Goal: Information Seeking & Learning: Check status

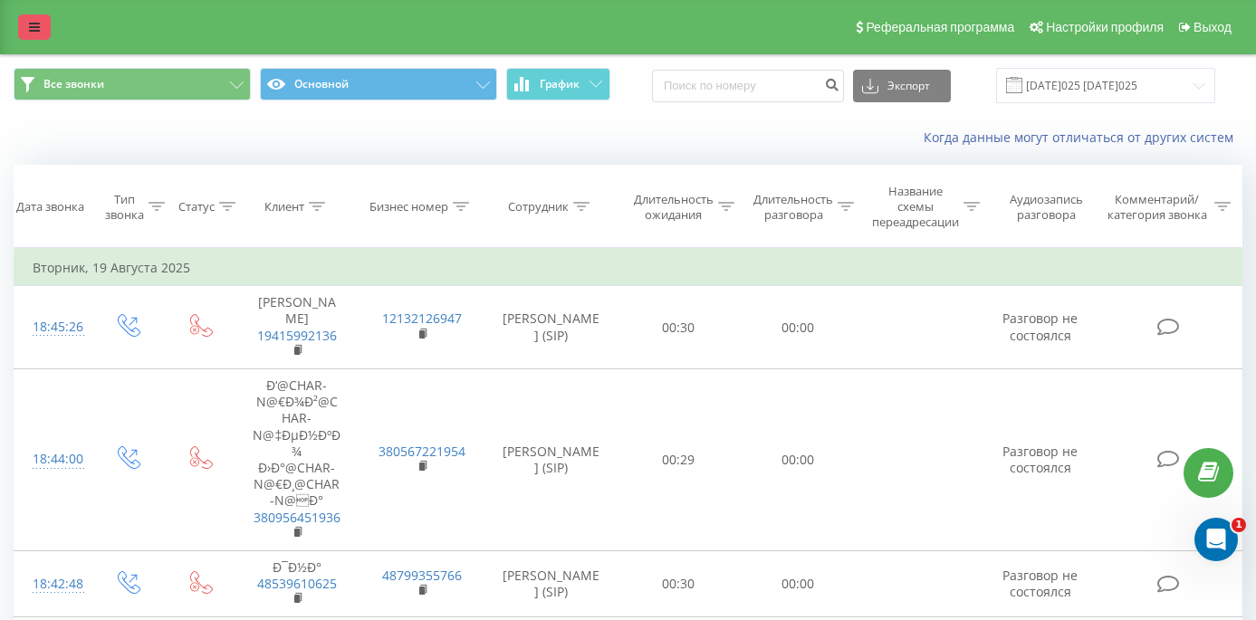
click at [37, 40] on link at bounding box center [34, 26] width 33 height 25
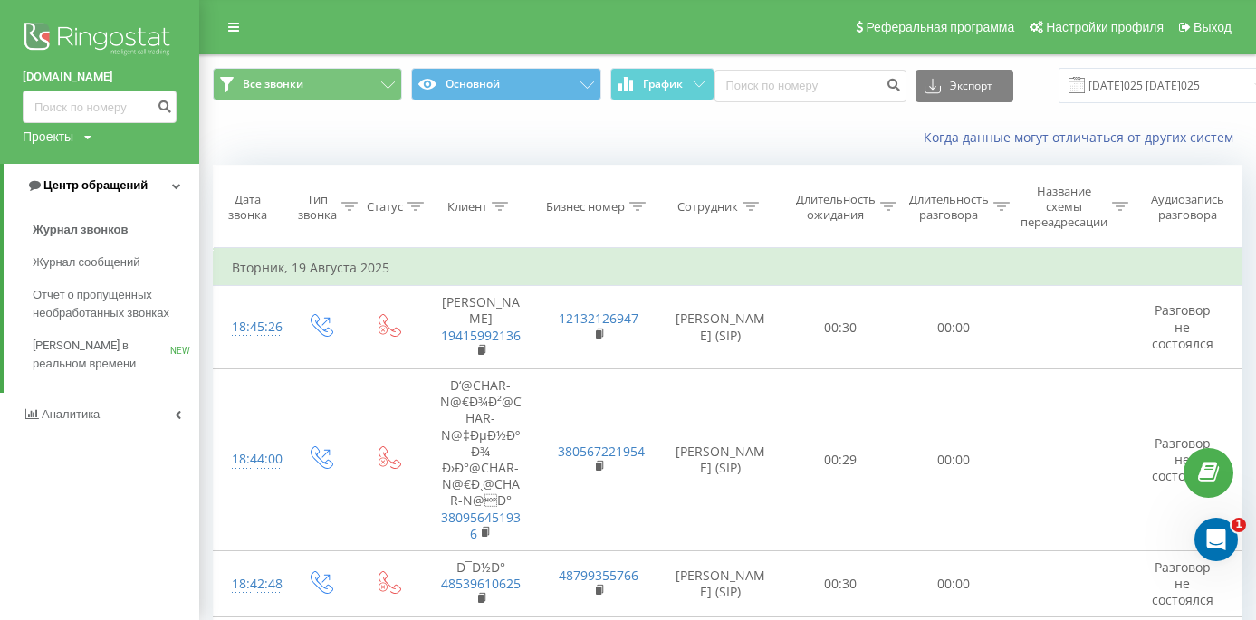
click at [123, 187] on span "Центр обращений" at bounding box center [95, 185] width 104 height 14
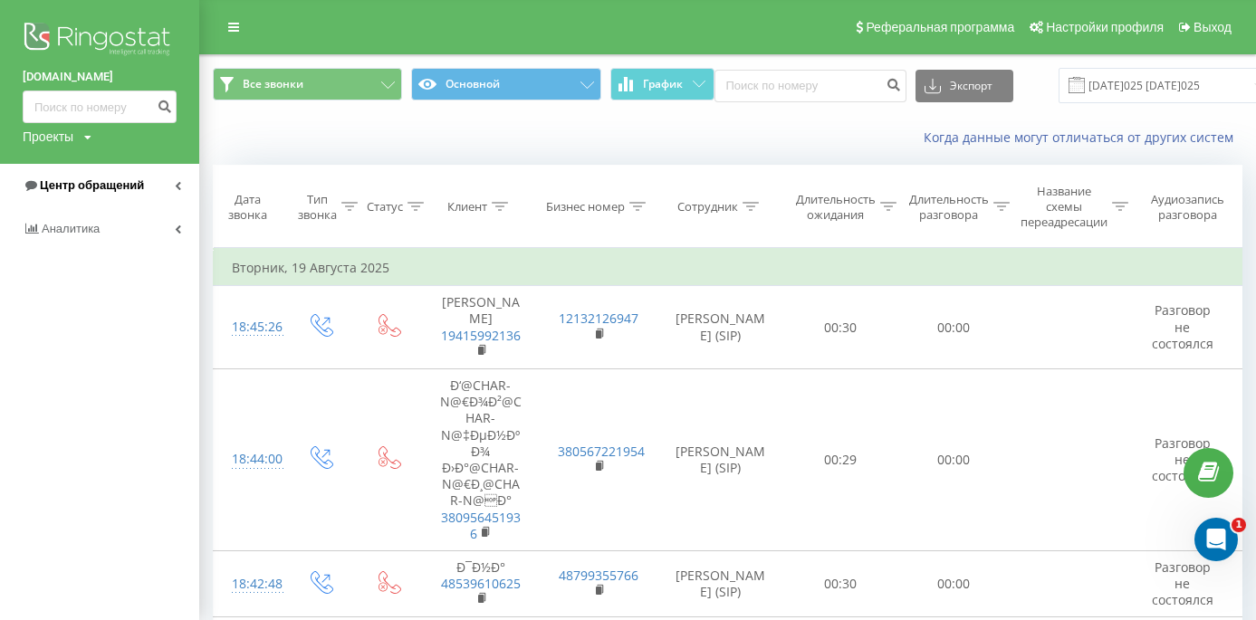
click at [118, 184] on span "Центр обращений" at bounding box center [92, 185] width 104 height 14
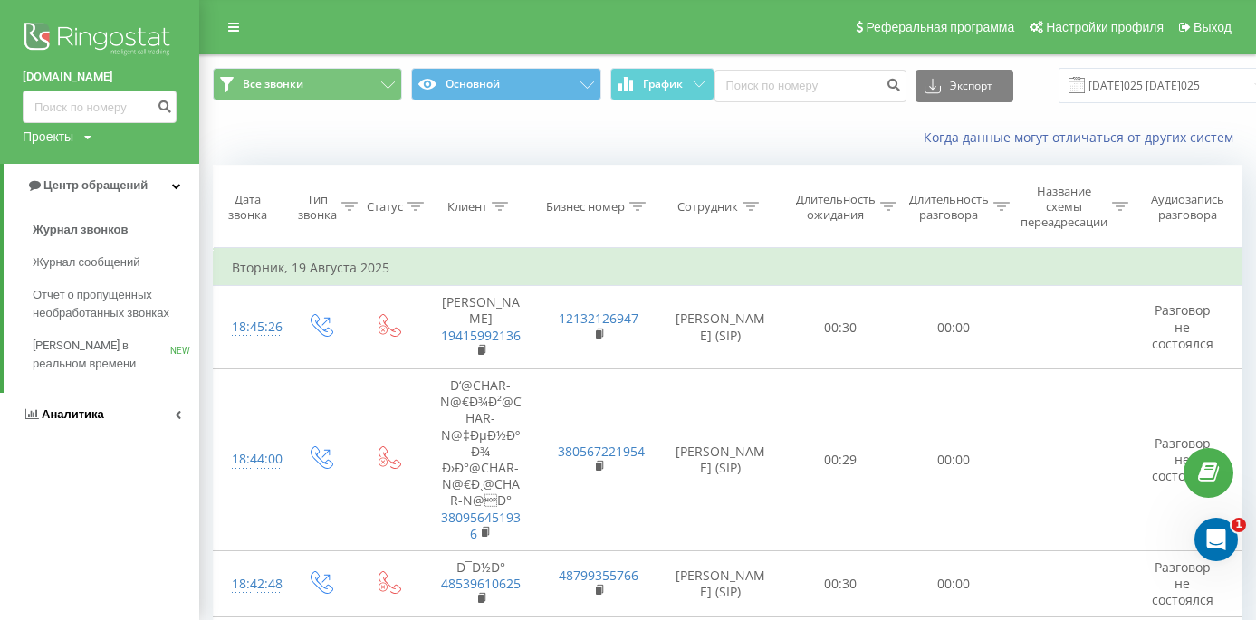
click at [91, 407] on span "Аналитика" at bounding box center [73, 414] width 62 height 14
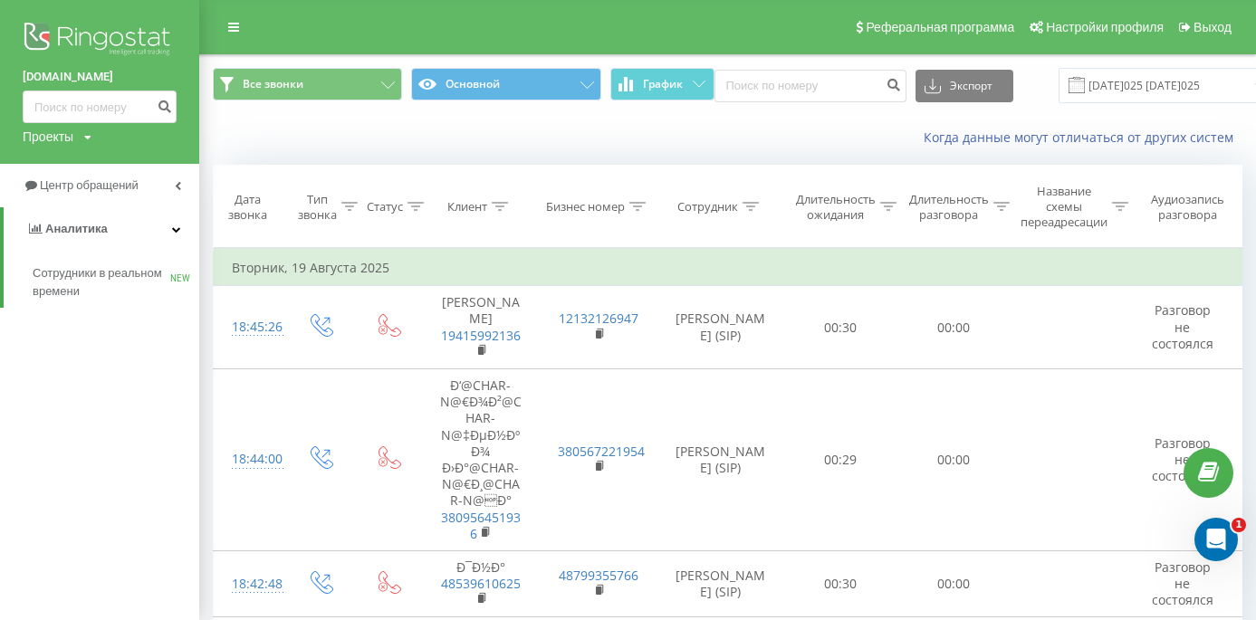
click at [84, 252] on div "Сотрудники в реальном времени NEW" at bounding box center [99, 279] width 199 height 57
click at [83, 278] on span "Сотрудники в реальном времени" at bounding box center [102, 282] width 138 height 36
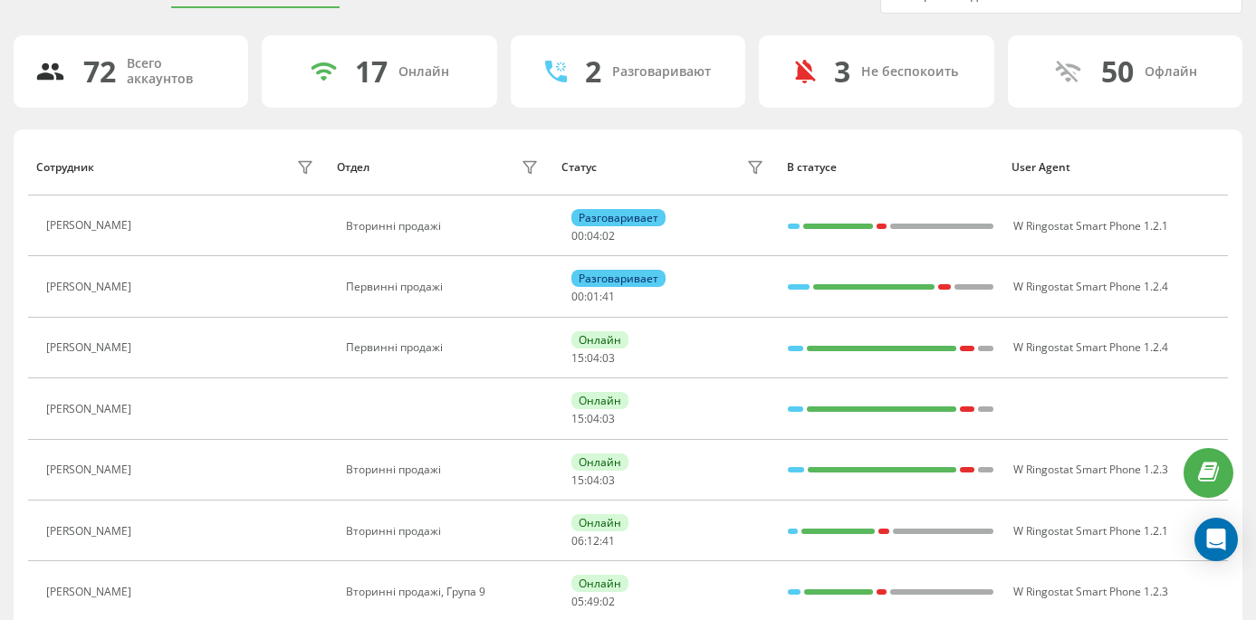
scroll to position [97, 0]
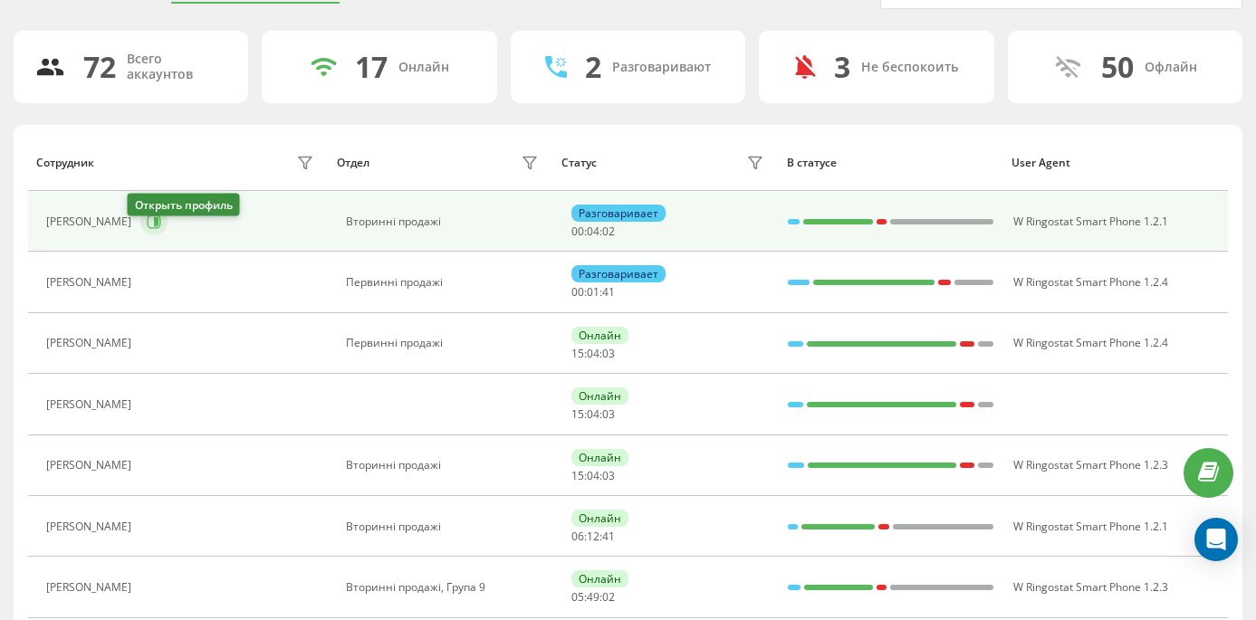
click at [147, 229] on icon at bounding box center [154, 222] width 14 height 14
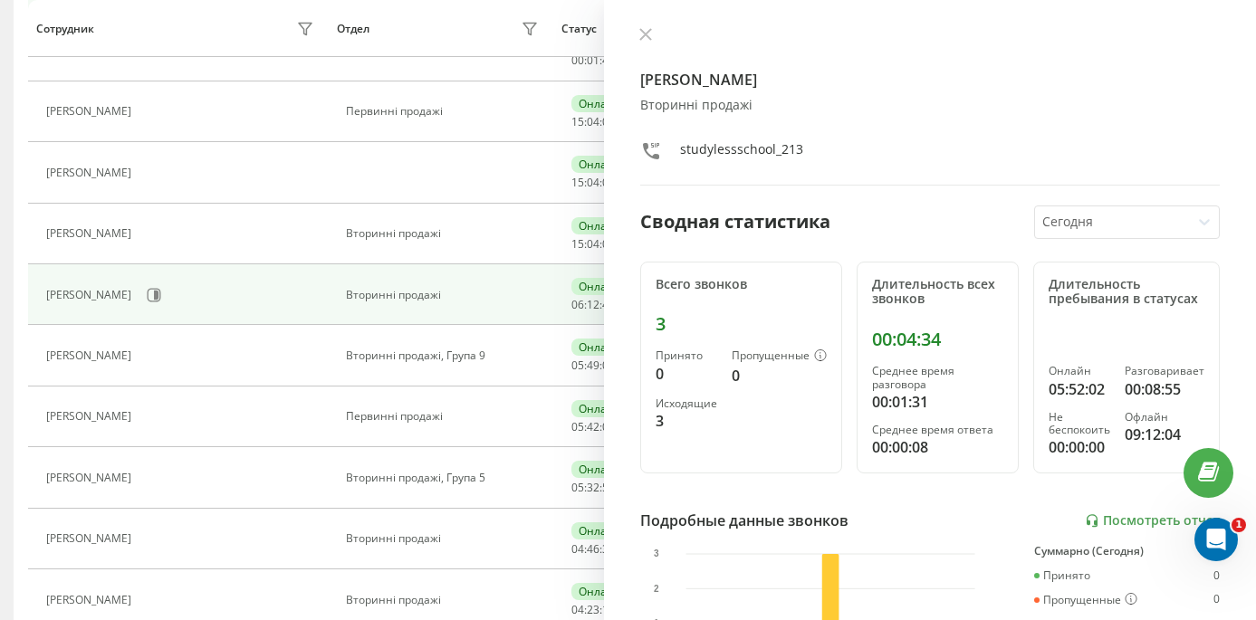
scroll to position [350, 0]
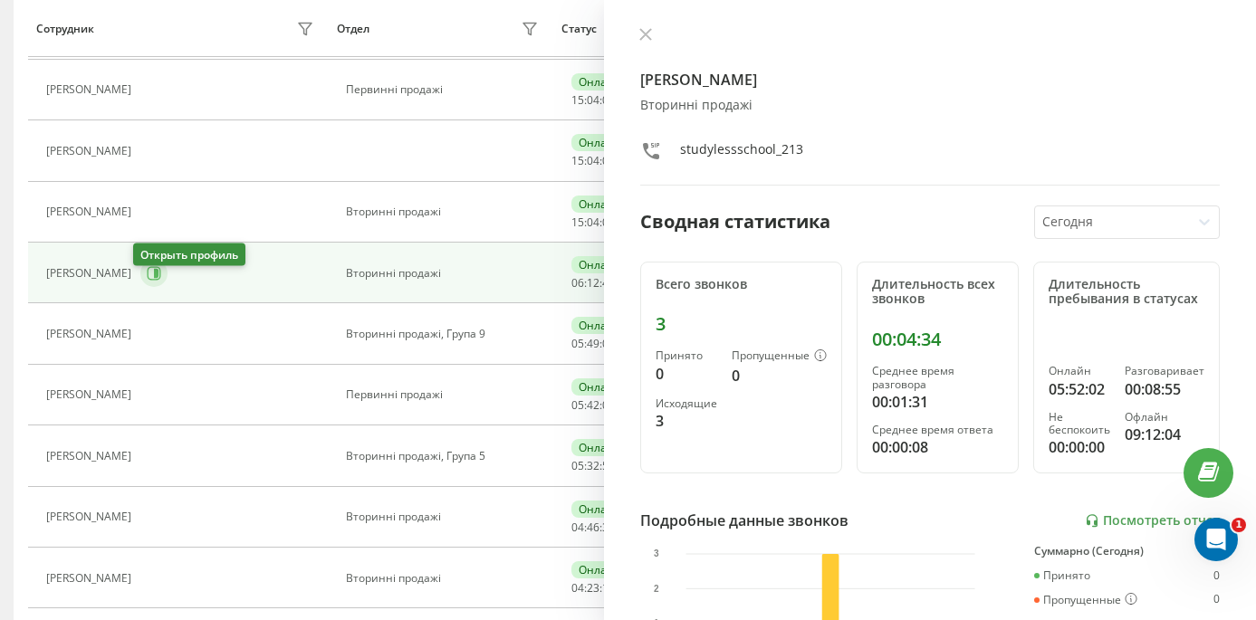
click at [154, 278] on icon at bounding box center [156, 273] width 5 height 9
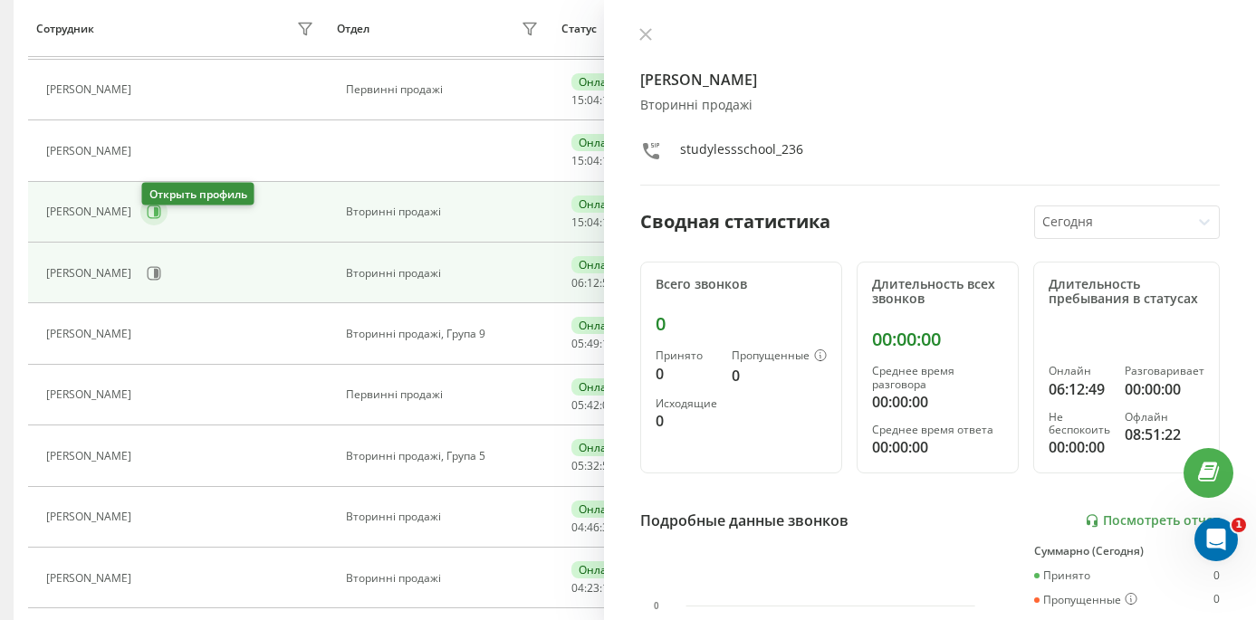
click at [150, 219] on icon at bounding box center [154, 212] width 14 height 14
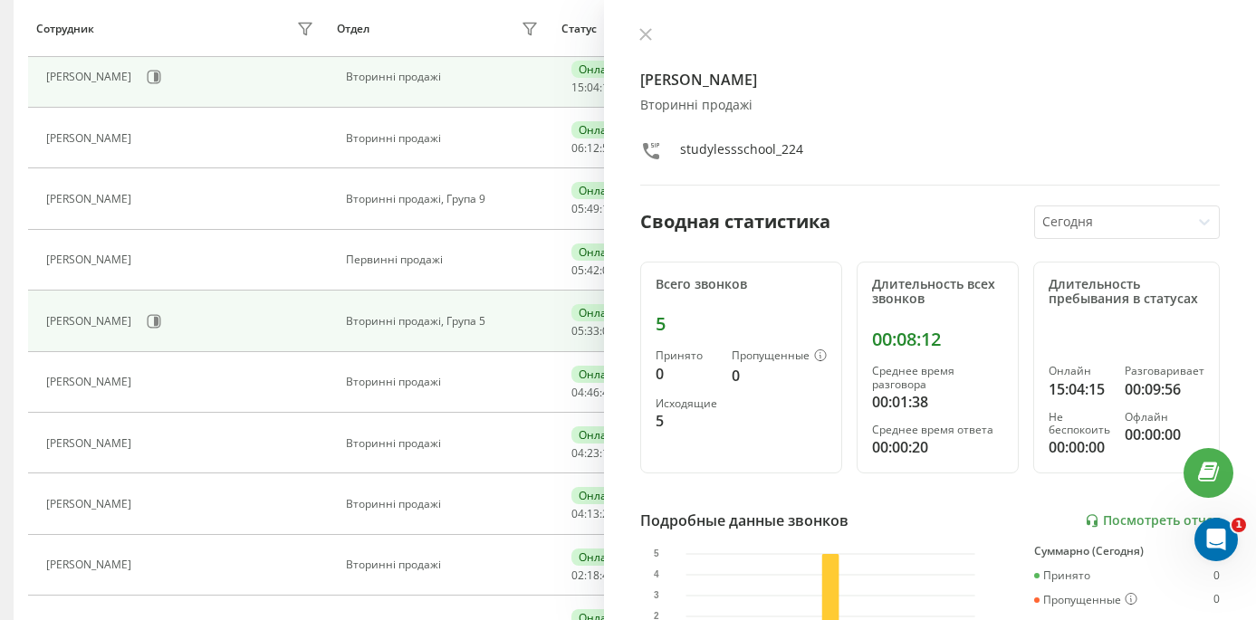
scroll to position [499, 0]
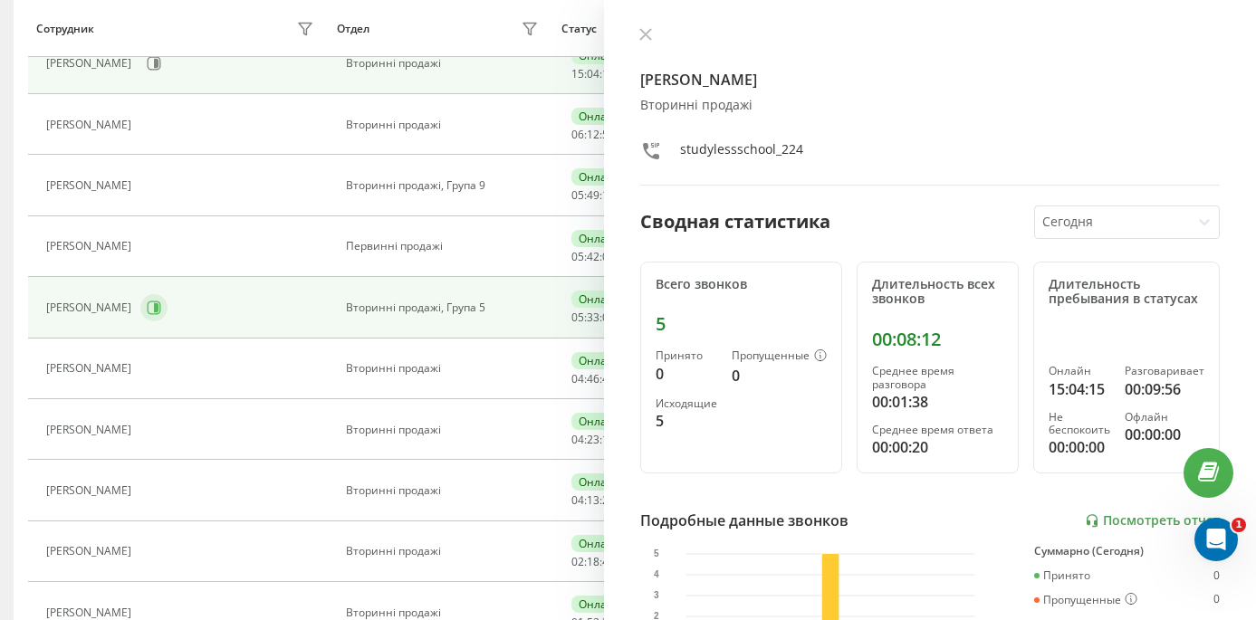
click at [160, 314] on icon at bounding box center [155, 308] width 14 height 14
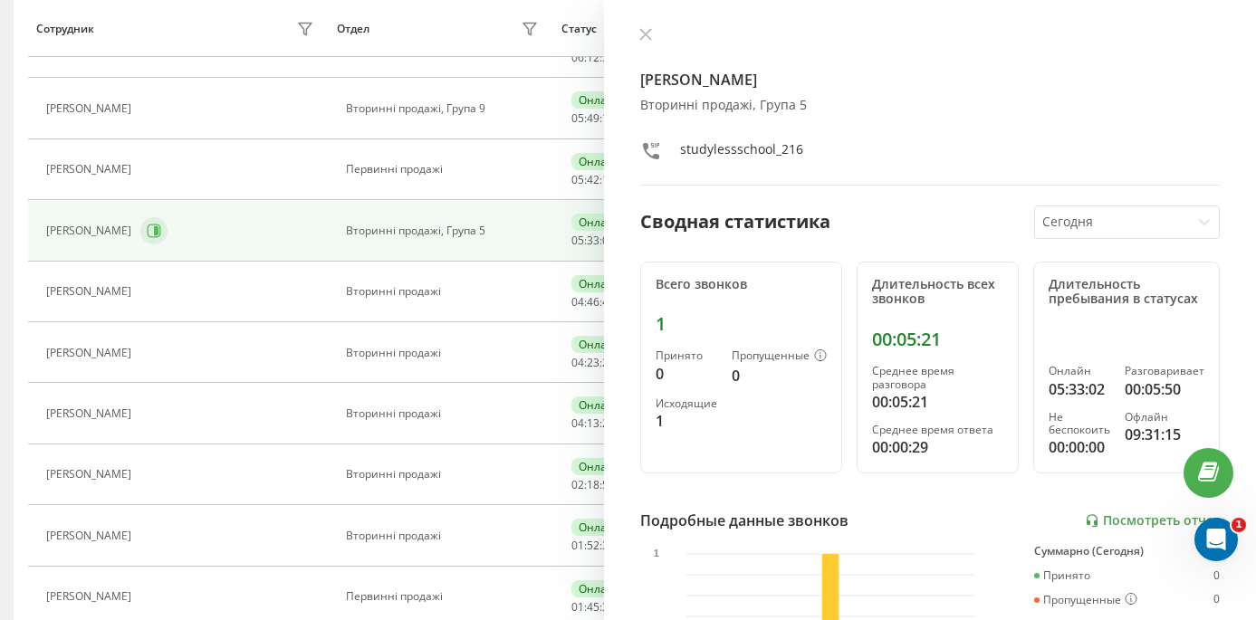
scroll to position [577, 0]
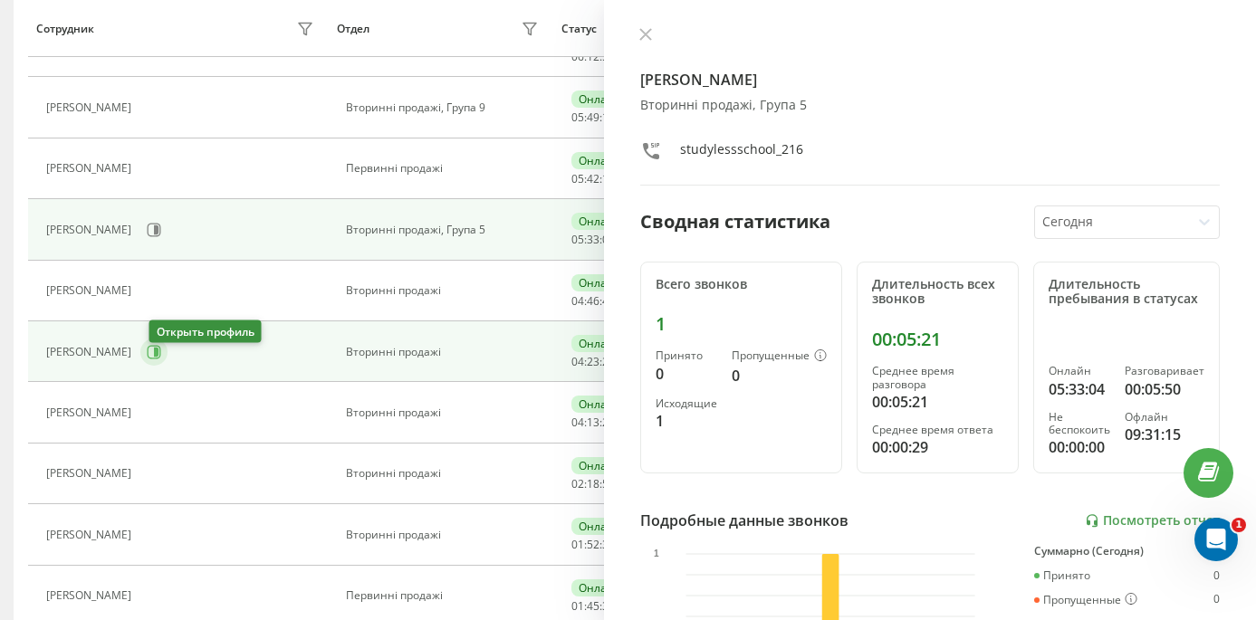
click at [161, 359] on icon at bounding box center [155, 352] width 14 height 14
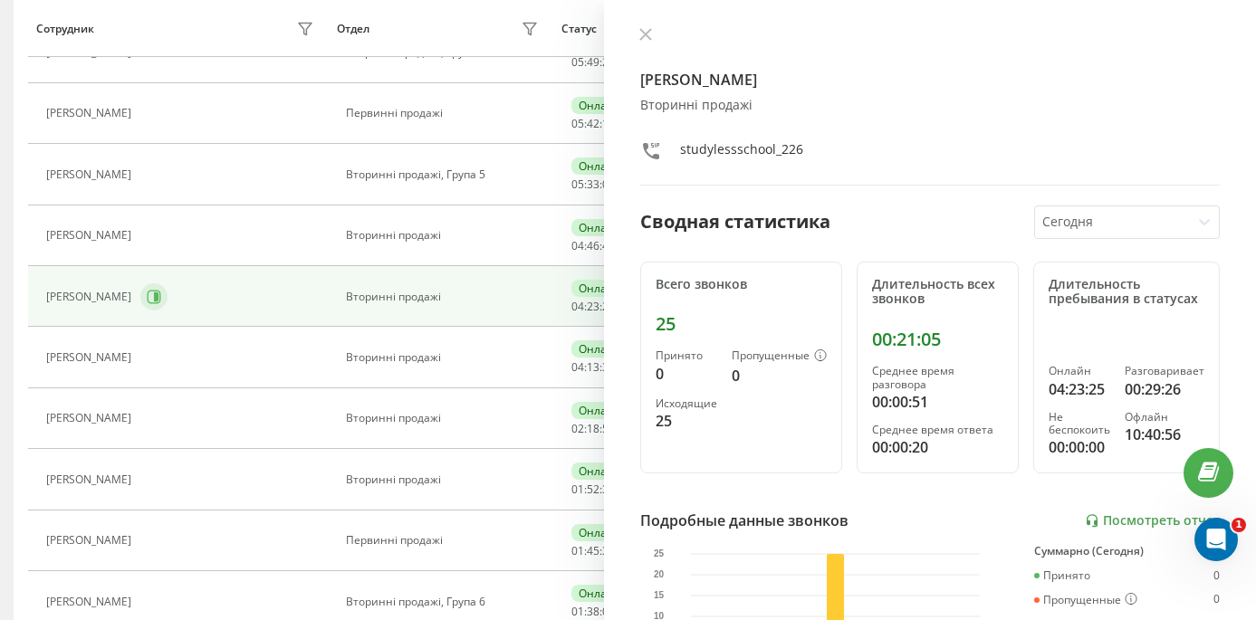
scroll to position [683, 0]
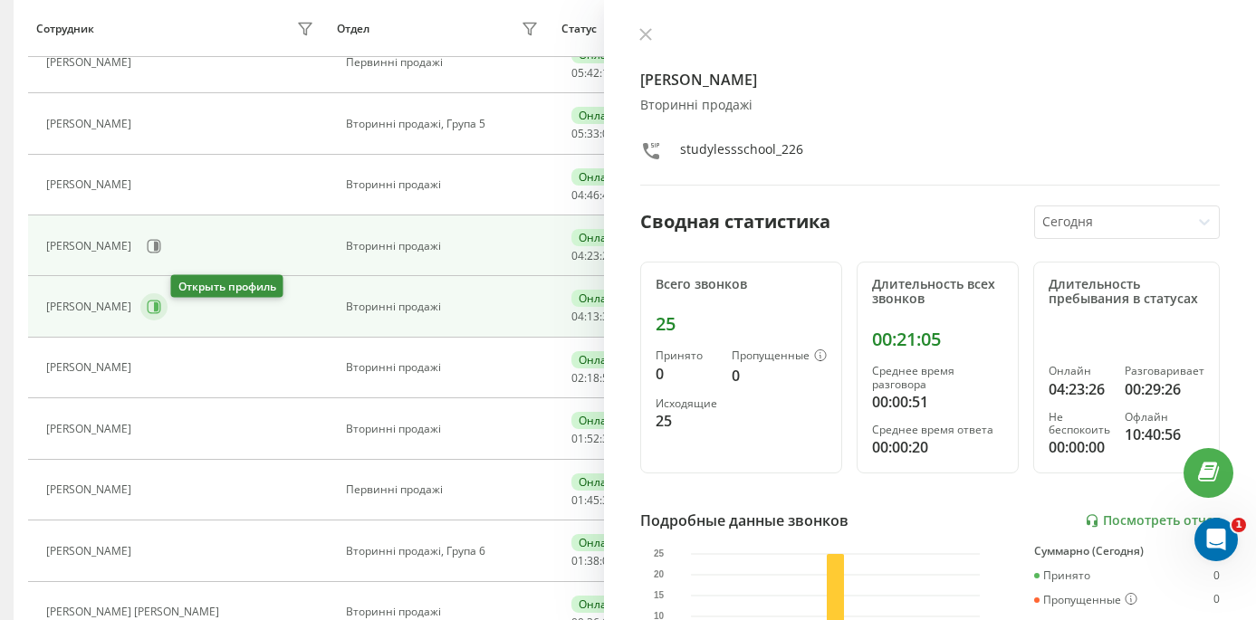
click at [161, 314] on icon at bounding box center [154, 307] width 14 height 14
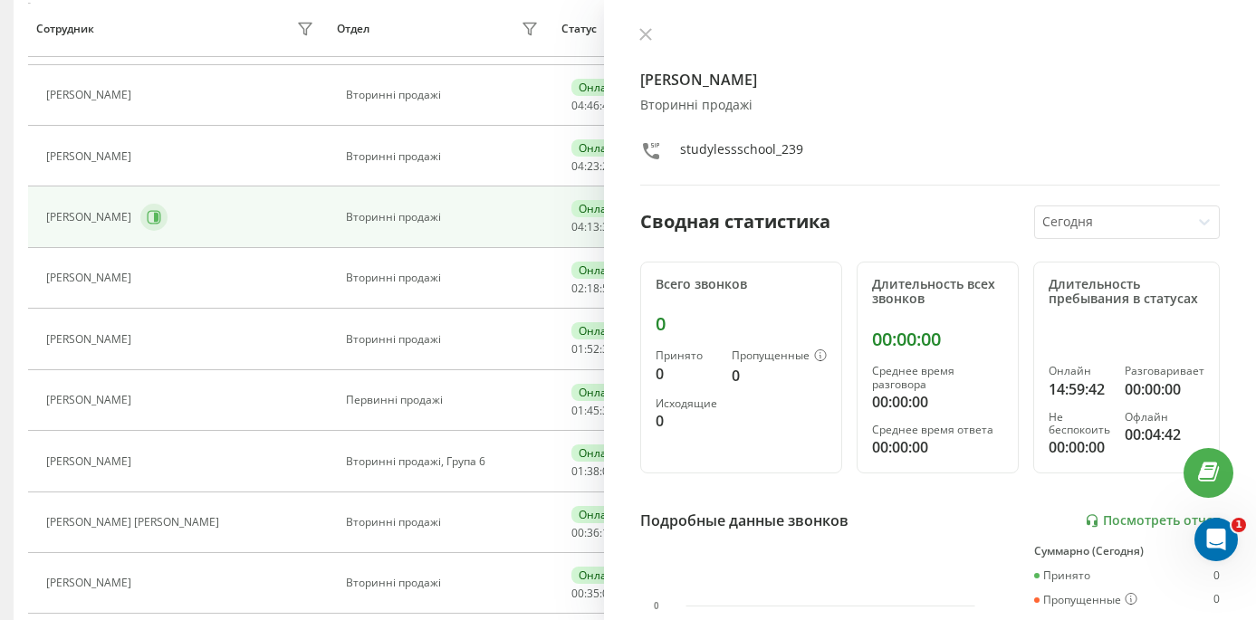
scroll to position [802, 0]
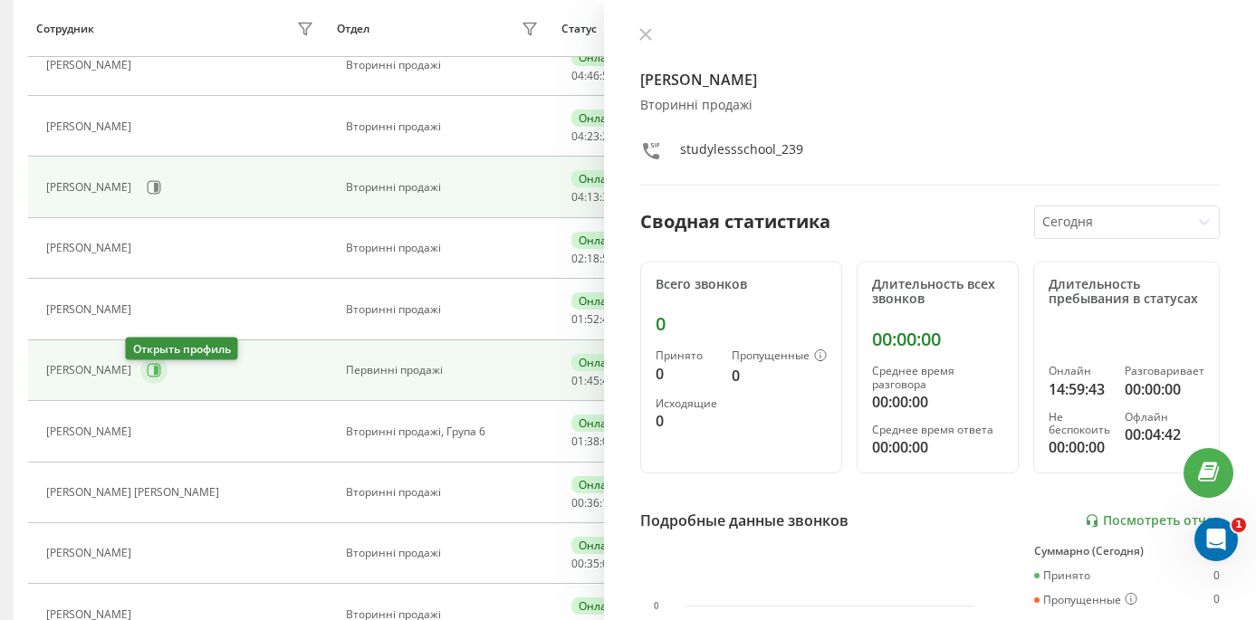
click at [147, 377] on icon at bounding box center [154, 370] width 14 height 14
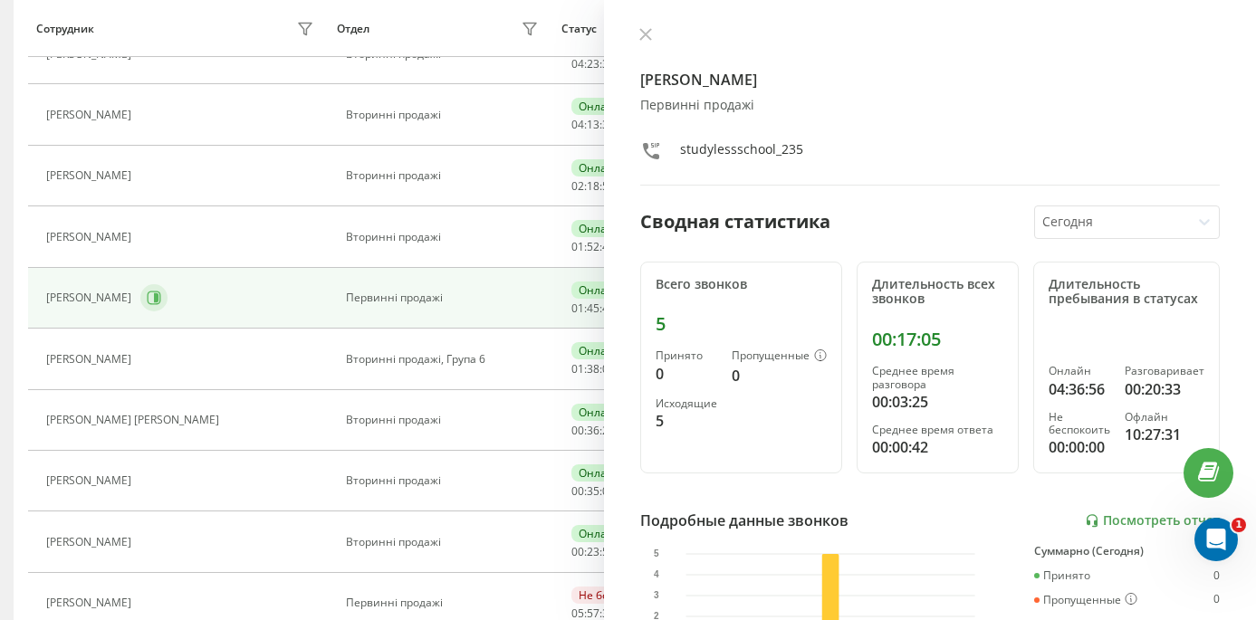
scroll to position [900, 0]
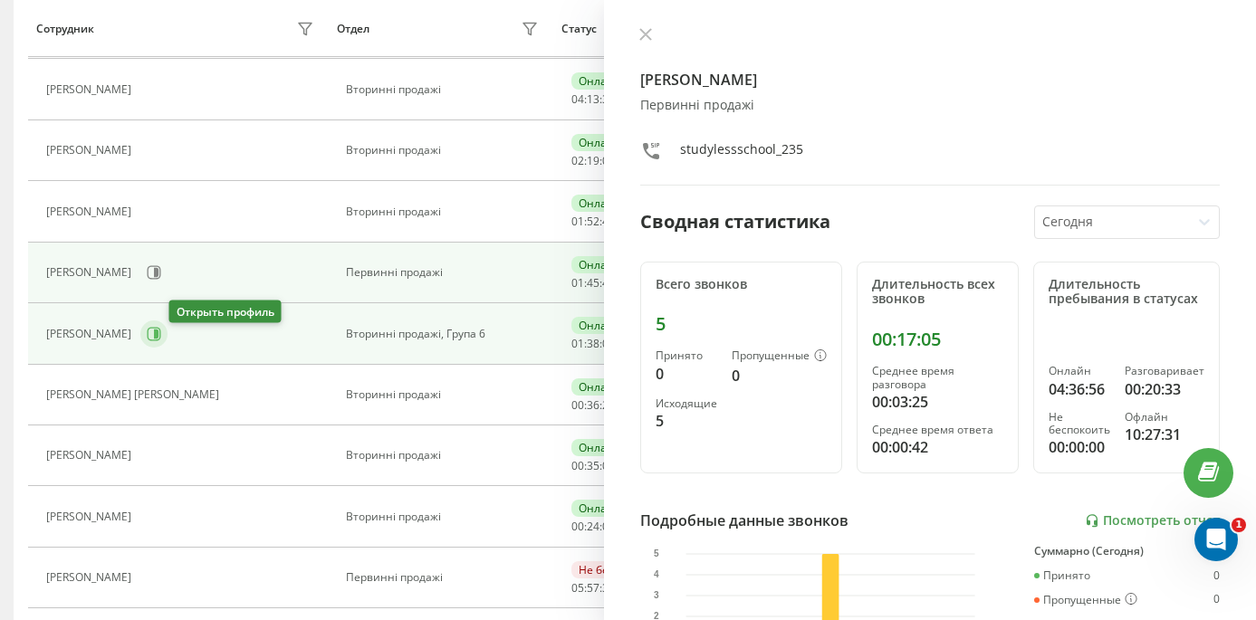
click at [158, 339] on icon at bounding box center [156, 334] width 5 height 9
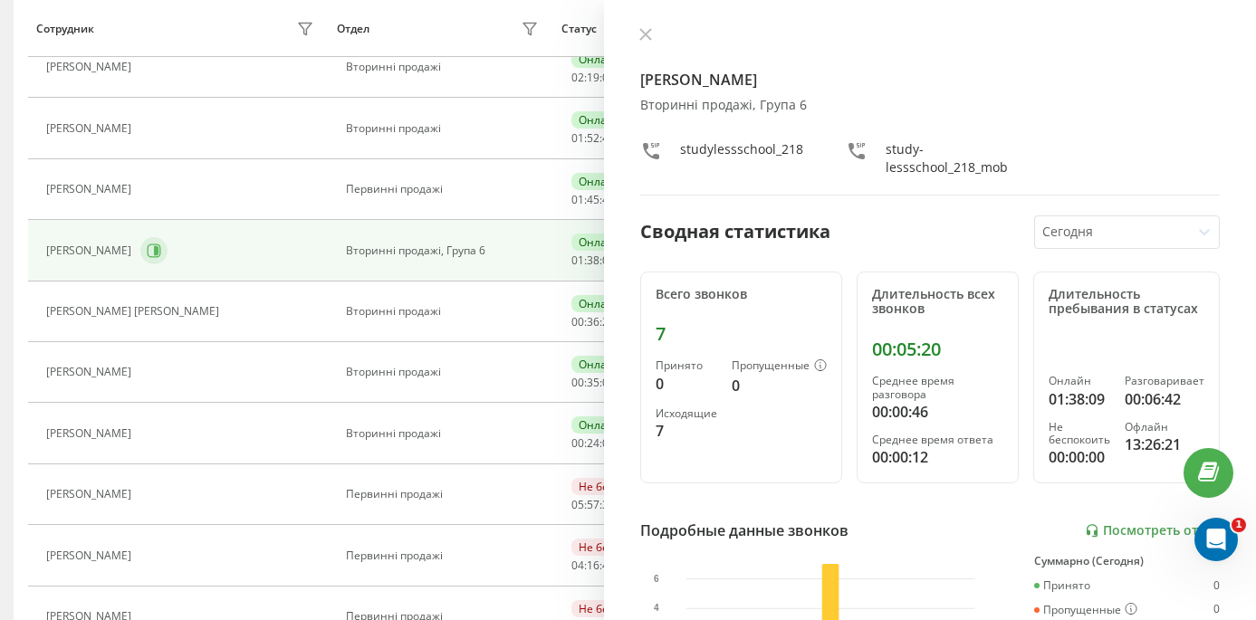
scroll to position [1012, 0]
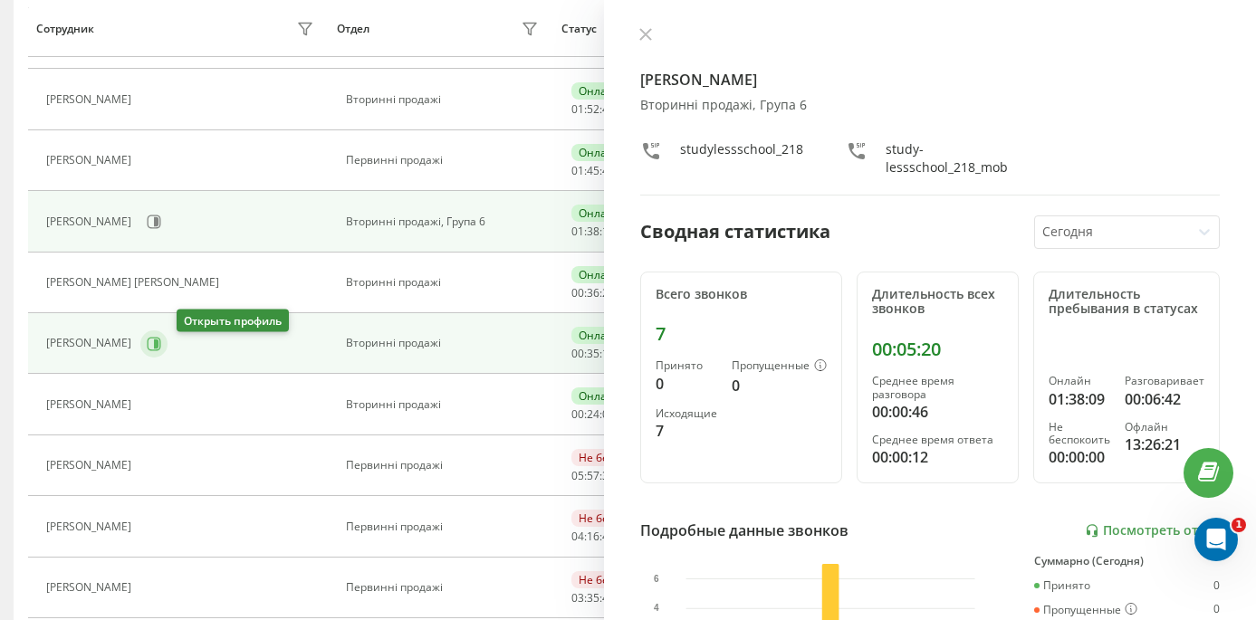
click at [161, 350] on icon at bounding box center [155, 344] width 14 height 14
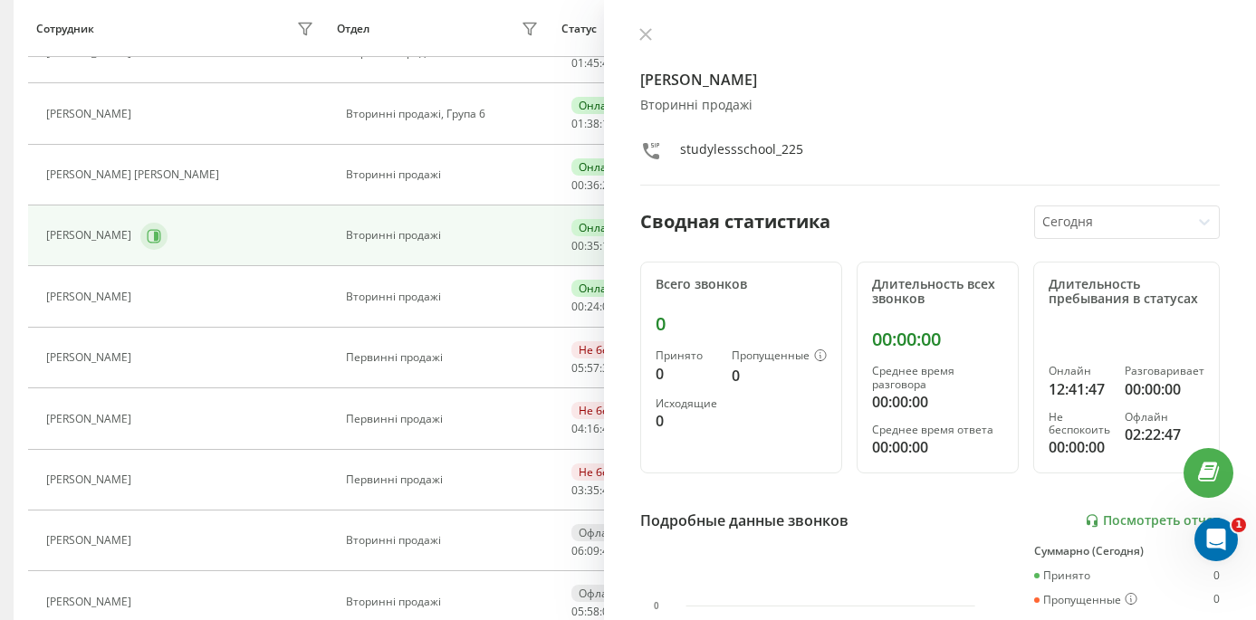
scroll to position [1121, 0]
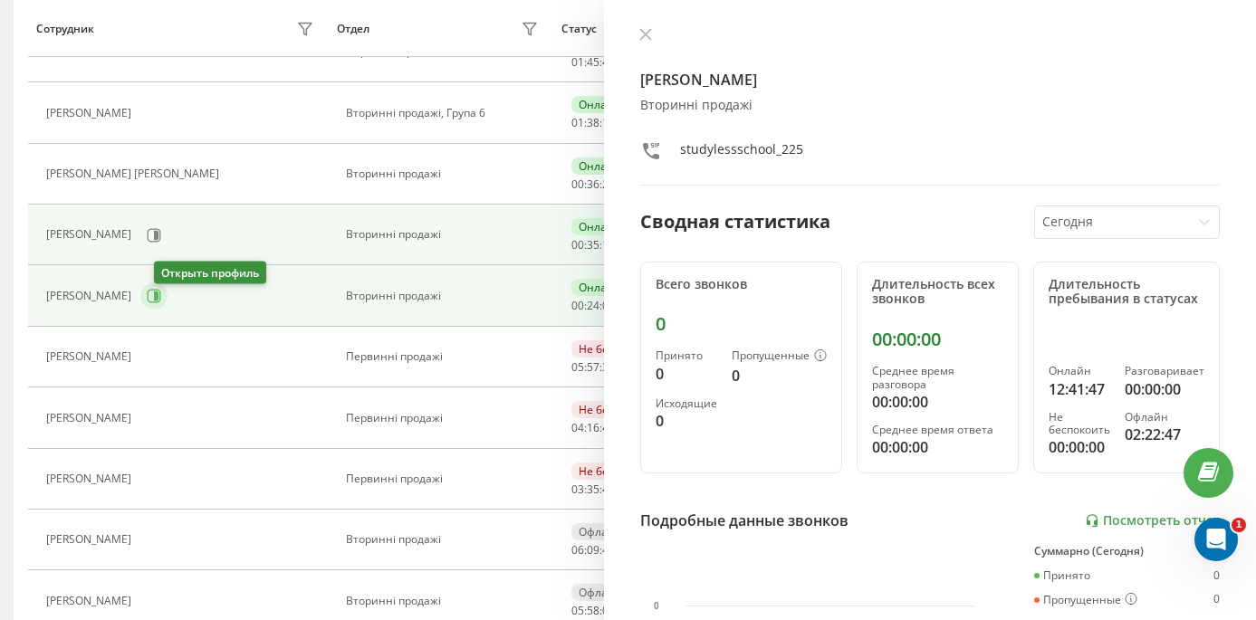
click at [161, 303] on icon at bounding box center [154, 296] width 14 height 14
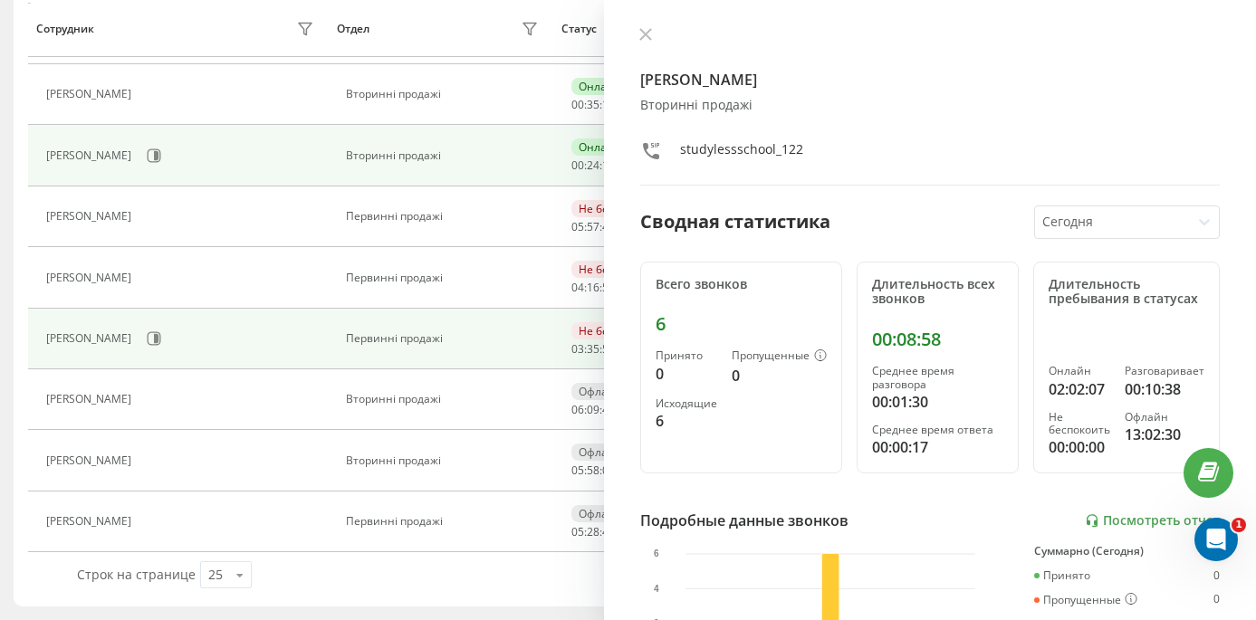
scroll to position [1269, 0]
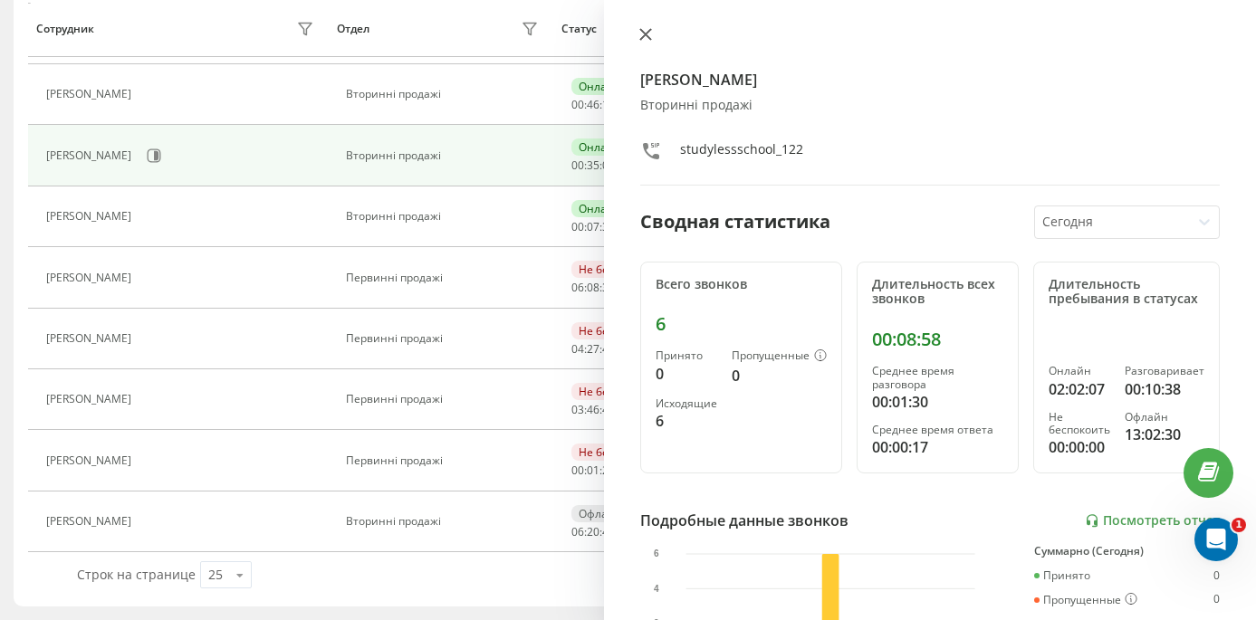
click at [656, 41] on div at bounding box center [930, 36] width 580 height 18
click at [643, 34] on icon at bounding box center [645, 34] width 11 height 11
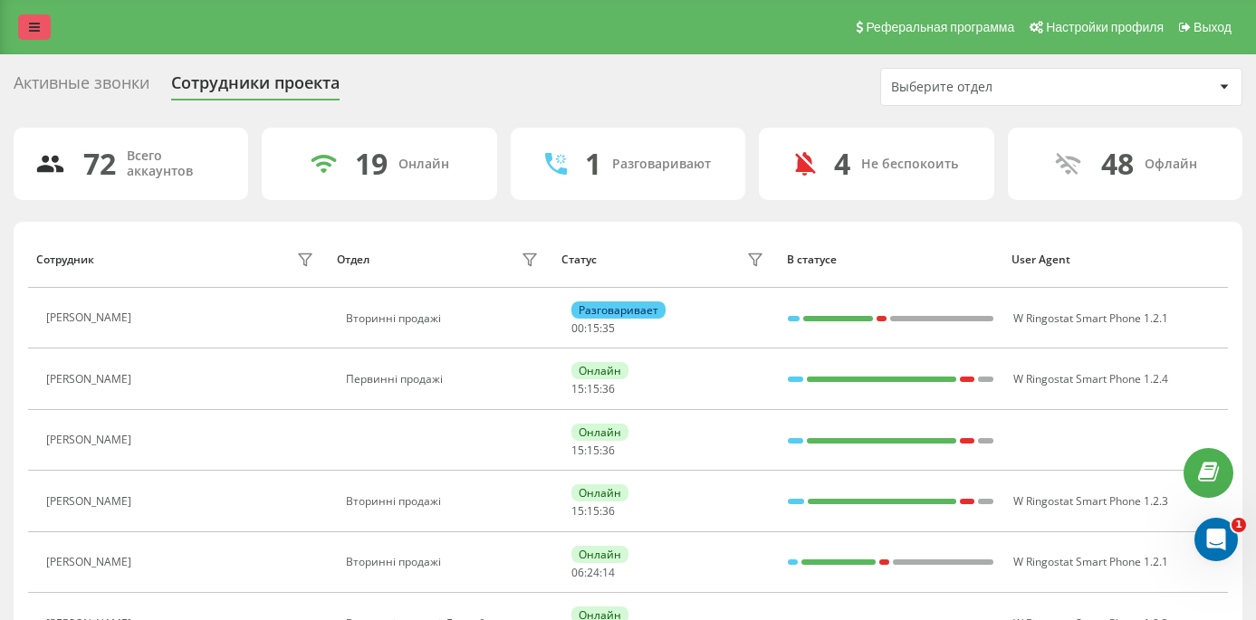
click at [24, 34] on link at bounding box center [34, 26] width 33 height 25
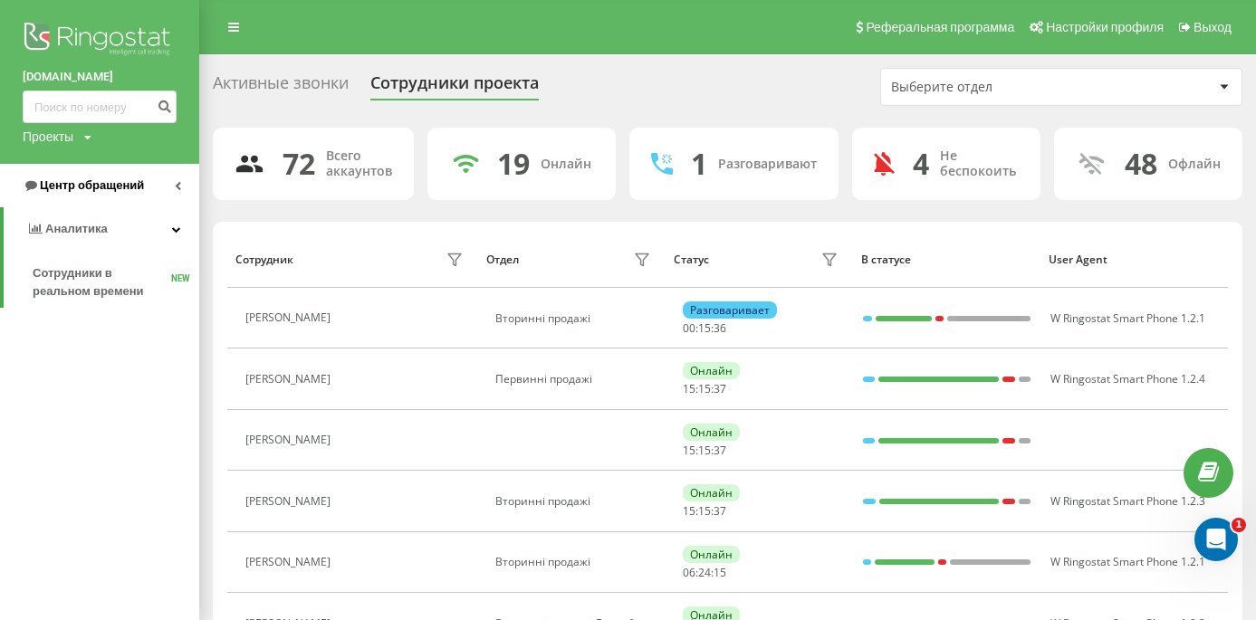
click at [124, 187] on span "Центр обращений" at bounding box center [92, 185] width 104 height 14
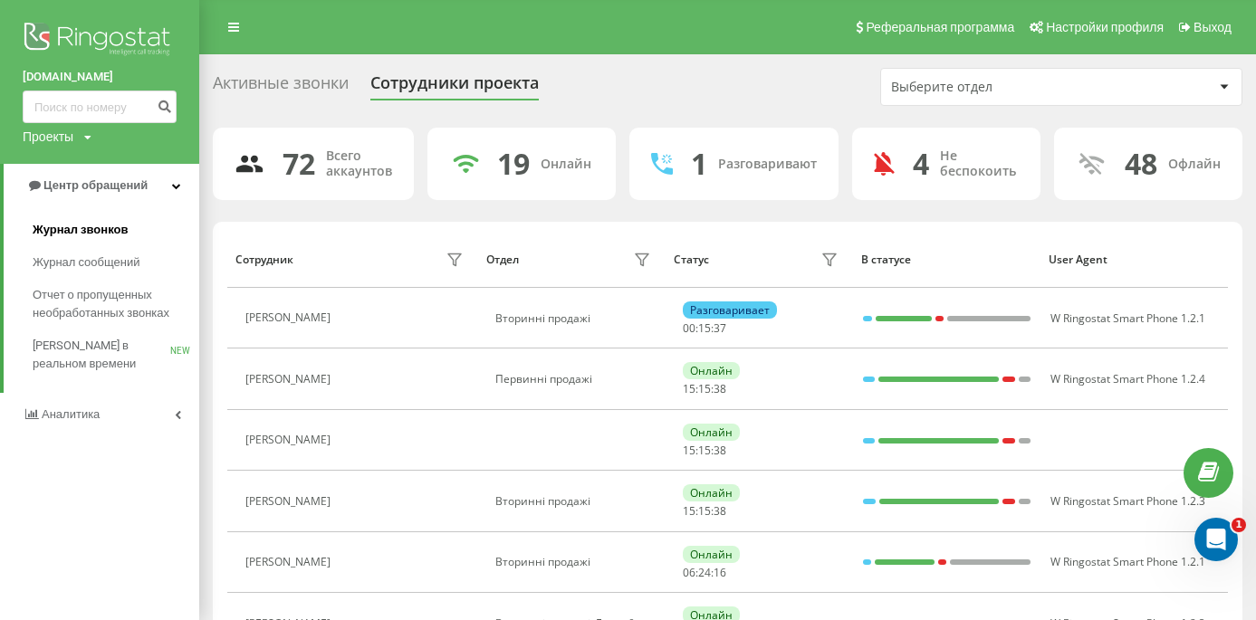
click at [102, 226] on span "Журнал звонков" at bounding box center [80, 230] width 95 height 18
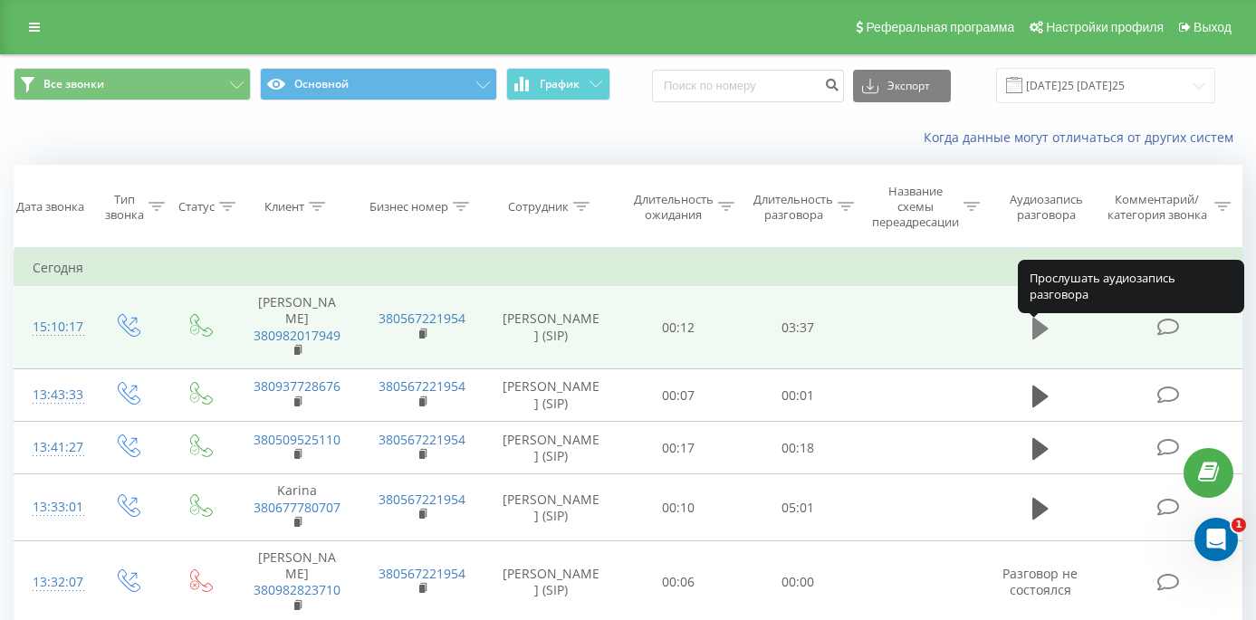
click at [1038, 339] on icon at bounding box center [1040, 328] width 16 height 22
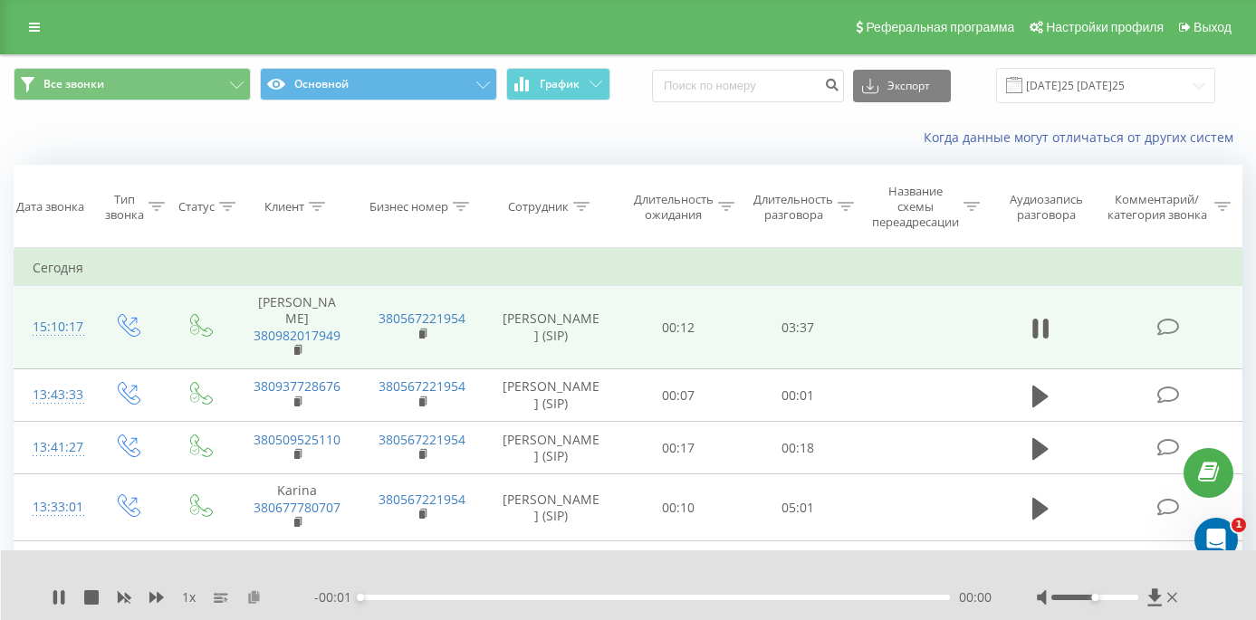
click at [256, 595] on icon at bounding box center [253, 596] width 15 height 13
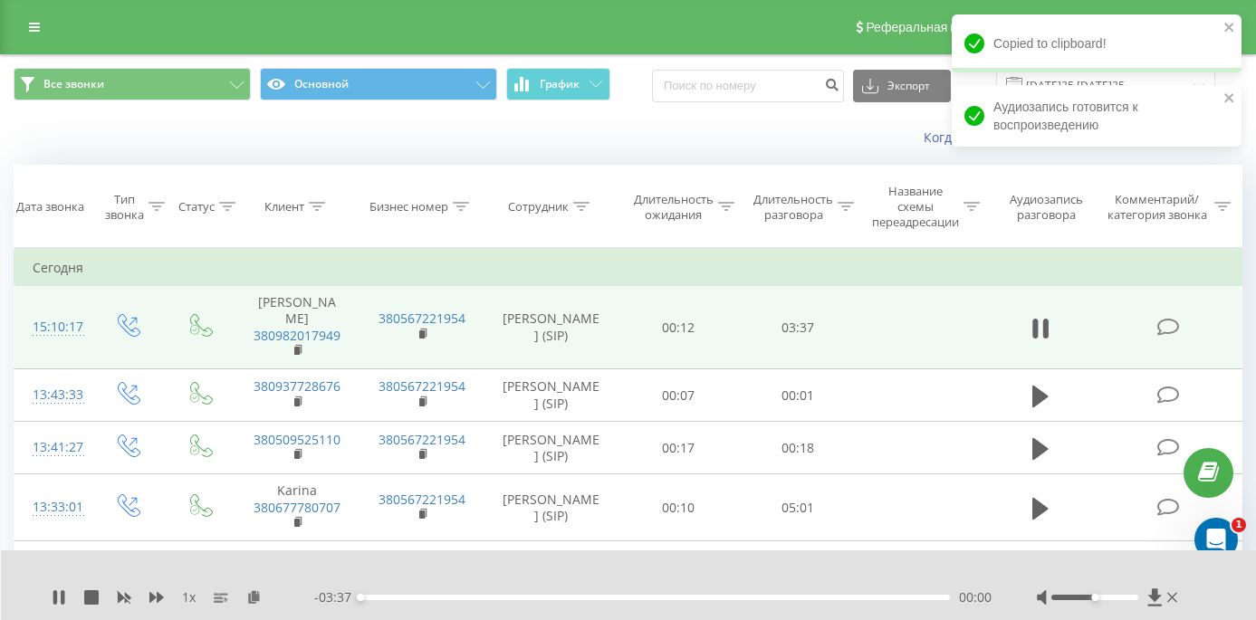
click at [66, 592] on div "1 x" at bounding box center [183, 598] width 263 height 18
click at [62, 600] on icon at bounding box center [63, 597] width 4 height 14
